Goal: Download file/media

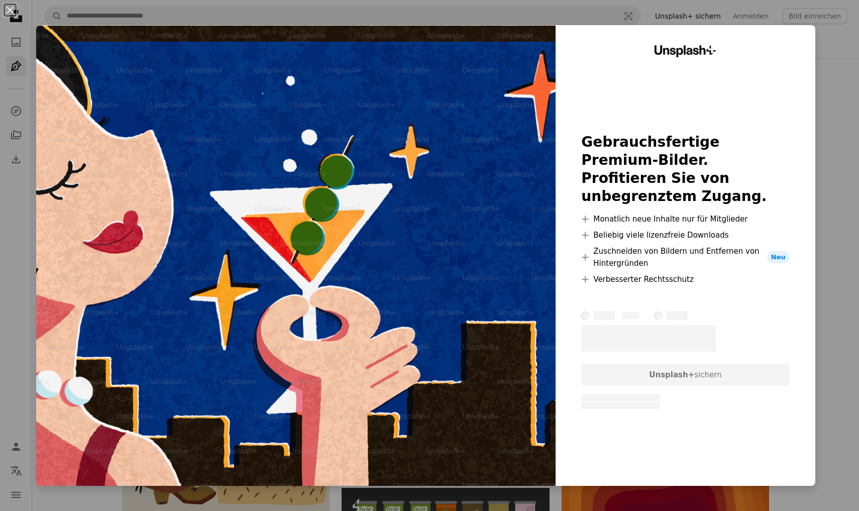
scroll to position [1644, 0]
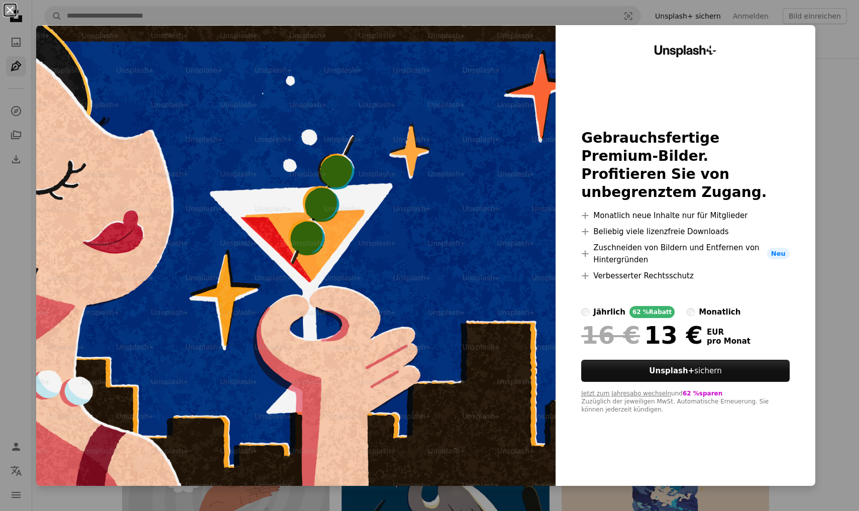
click at [15, 8] on button "An X shape" at bounding box center [10, 10] width 12 height 12
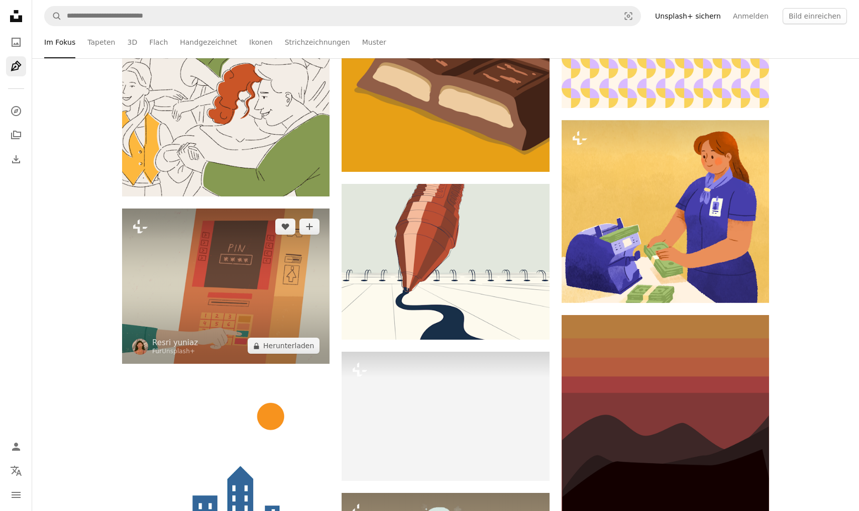
scroll to position [3803, 0]
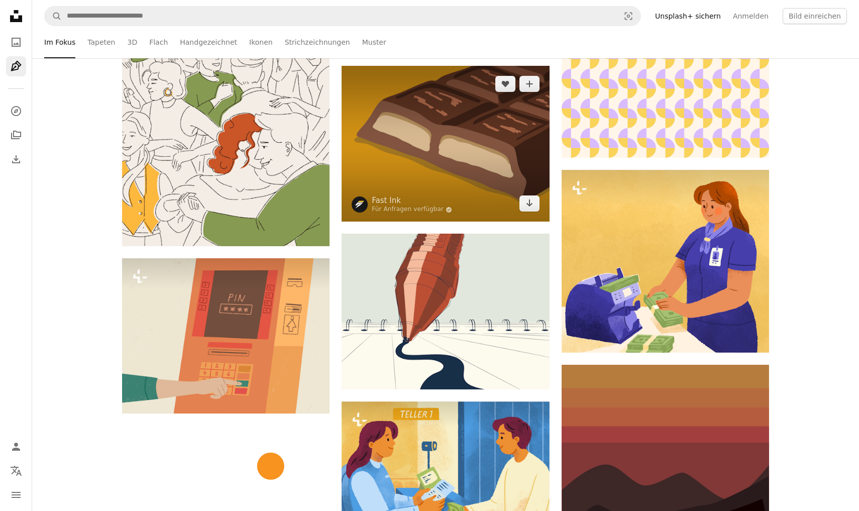
click at [480, 160] on img at bounding box center [446, 144] width 208 height 156
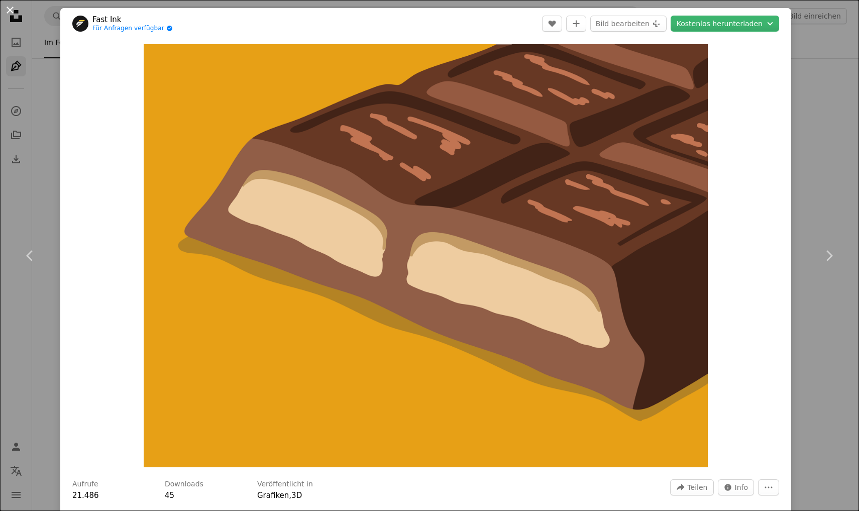
click at [10, 11] on button "An X shape" at bounding box center [10, 10] width 12 height 12
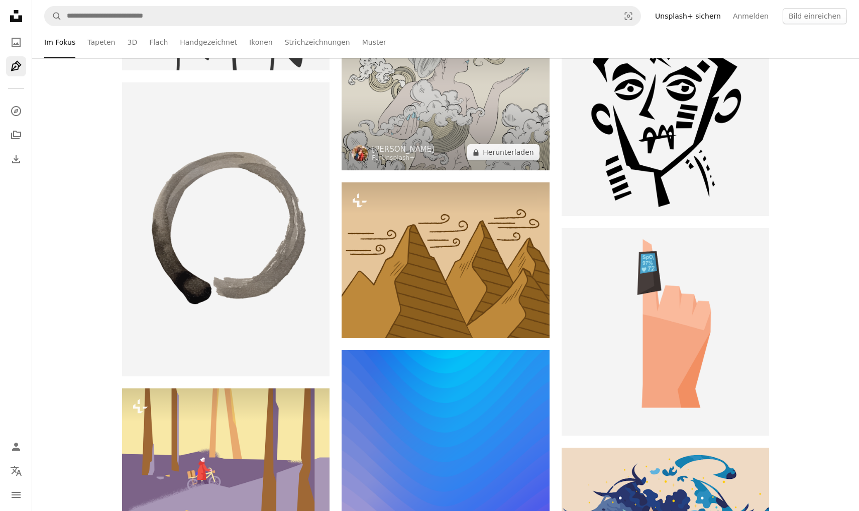
scroll to position [11501, 0]
